Goal: Task Accomplishment & Management: Use online tool/utility

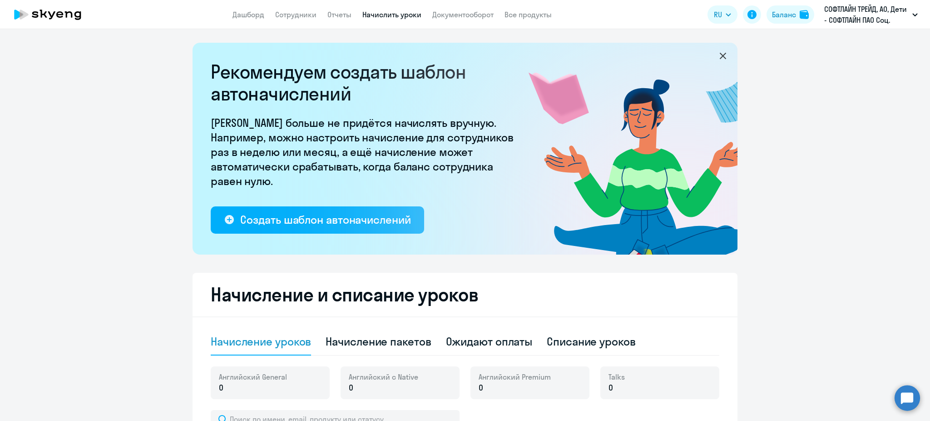
select select "10"
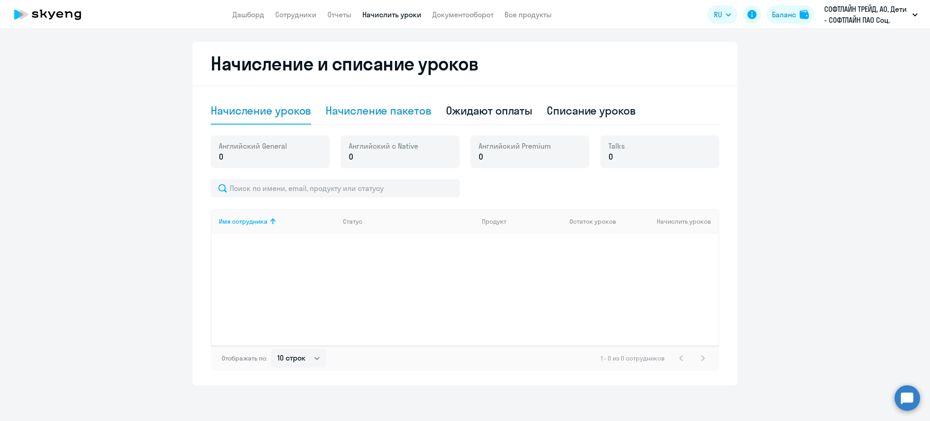
click at [375, 106] on div "Начисление пакетов" at bounding box center [378, 110] width 105 height 15
select select "10"
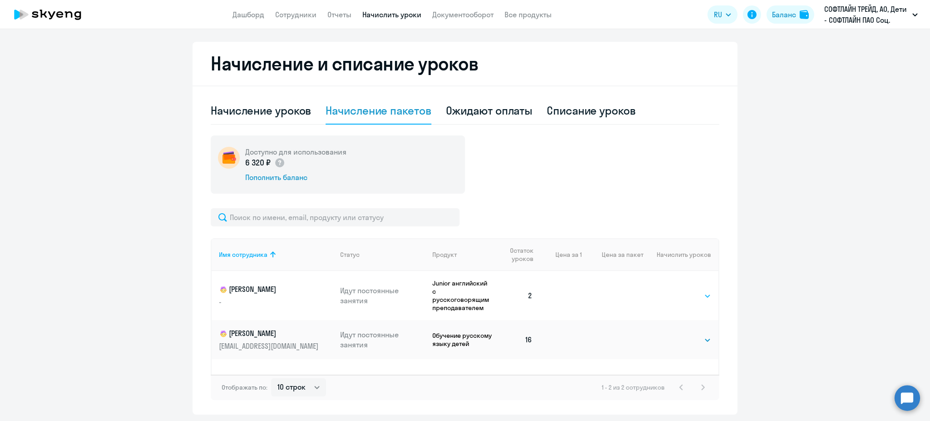
click at [686, 290] on select "Выбрать 4 8 16 32 64 128" at bounding box center [692, 295] width 37 height 11
select select "8"
click at [674, 290] on select "Выбрать 4 8 16 32 64 128" at bounding box center [692, 295] width 37 height 11
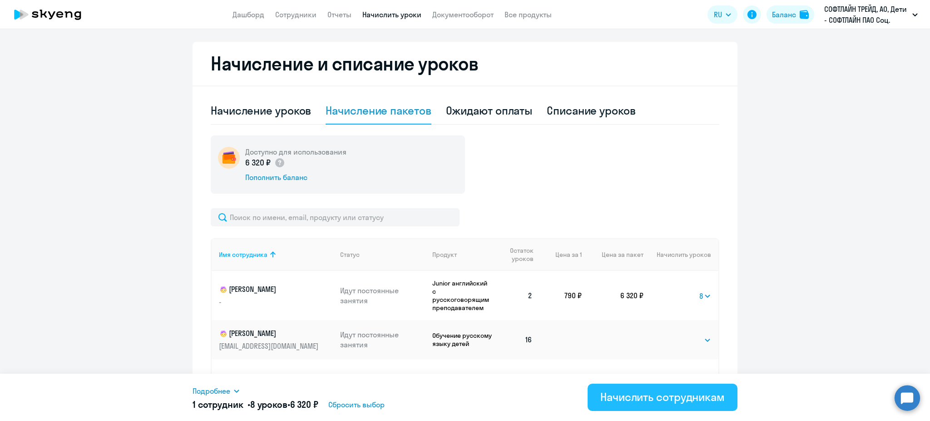
click at [645, 402] on div "Начислить сотрудникам" at bounding box center [662, 396] width 124 height 15
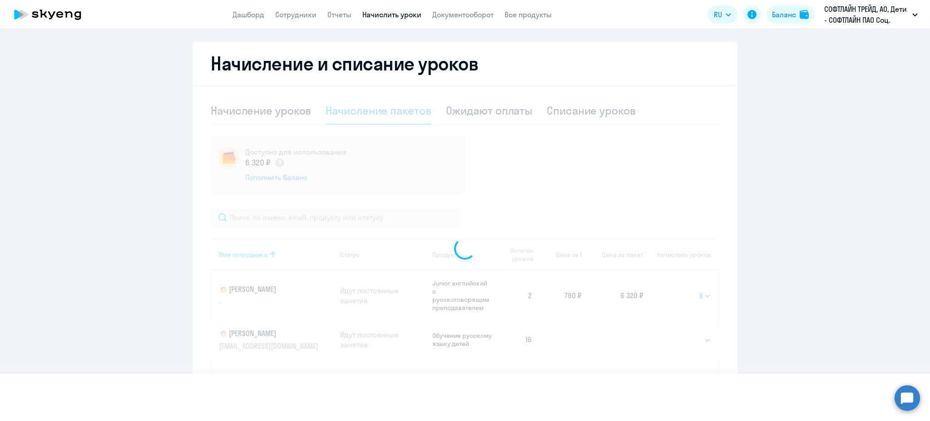
select select
